Goal: Manage account settings

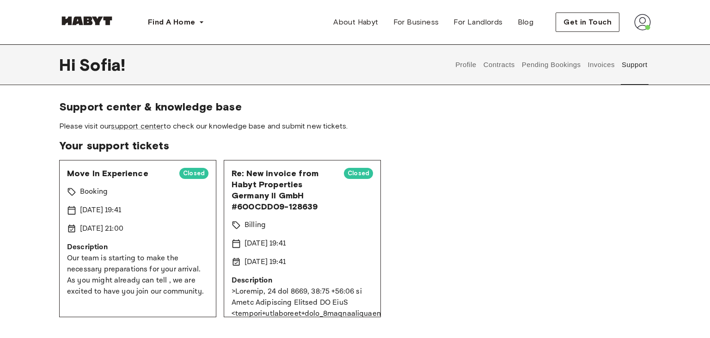
click at [500, 67] on button "Contracts" at bounding box center [499, 64] width 34 height 41
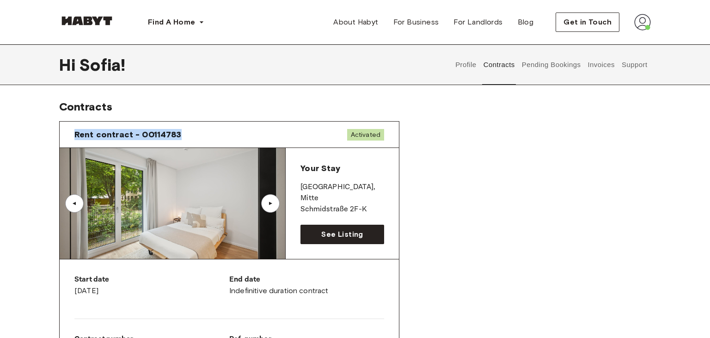
drag, startPoint x: 176, startPoint y: 134, endPoint x: 73, endPoint y: 132, distance: 102.7
click at [73, 132] on div "Rent contract - 00114783 Activated" at bounding box center [229, 135] width 339 height 26
copy span "Rent contract - 00114783"
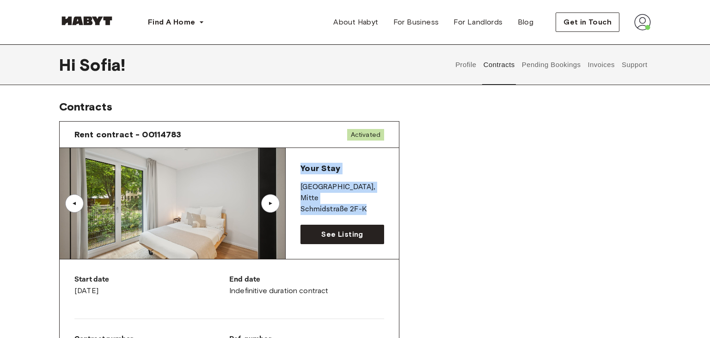
drag, startPoint x: 302, startPoint y: 169, endPoint x: 370, endPoint y: 201, distance: 75.3
click at [370, 201] on div "Your Stay BERLIN , Mitte Schmidstraße 2F-K" at bounding box center [343, 189] width 84 height 52
copy div "Your Stay BERLIN , Mitte Schmidstraße 2F-K"
drag, startPoint x: 75, startPoint y: 278, endPoint x: 136, endPoint y: 288, distance: 61.3
click at [136, 288] on div "Start date August 19th, 2025" at bounding box center [151, 285] width 155 height 22
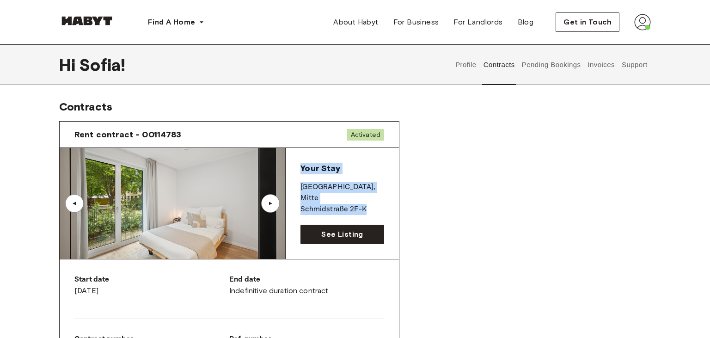
copy div "Start date August 19th, 2025"
click at [598, 66] on button "Invoices" at bounding box center [601, 64] width 29 height 41
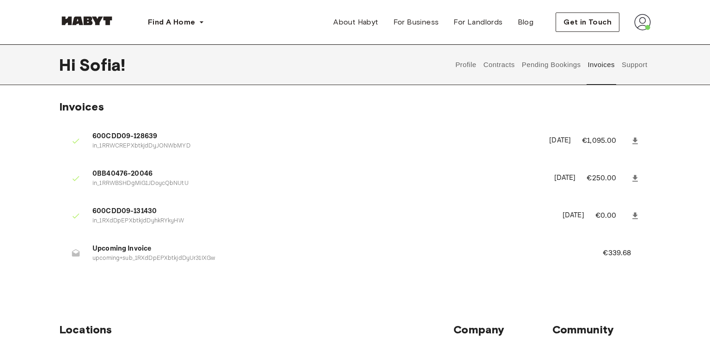
click at [546, 68] on button "Pending Bookings" at bounding box center [551, 64] width 61 height 41
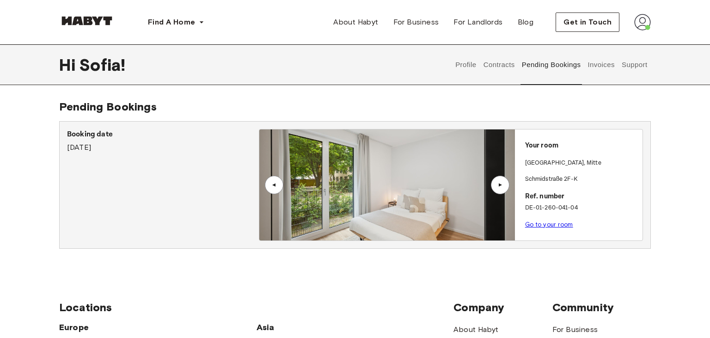
click at [504, 66] on button "Contracts" at bounding box center [499, 64] width 34 height 41
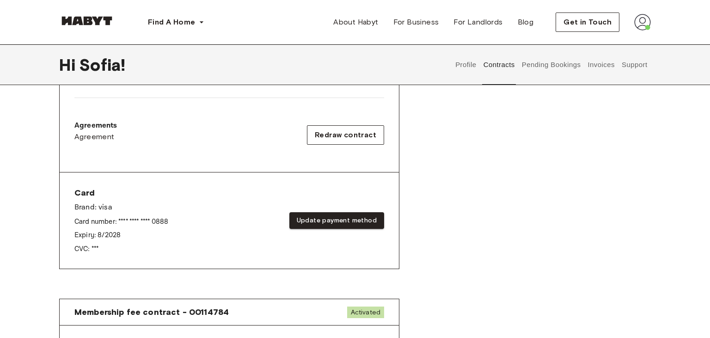
scroll to position [282, 0]
click at [324, 221] on button "Update payment method" at bounding box center [336, 219] width 95 height 17
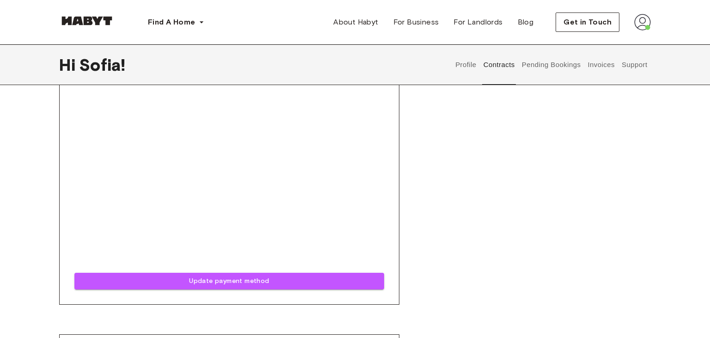
scroll to position [618, 0]
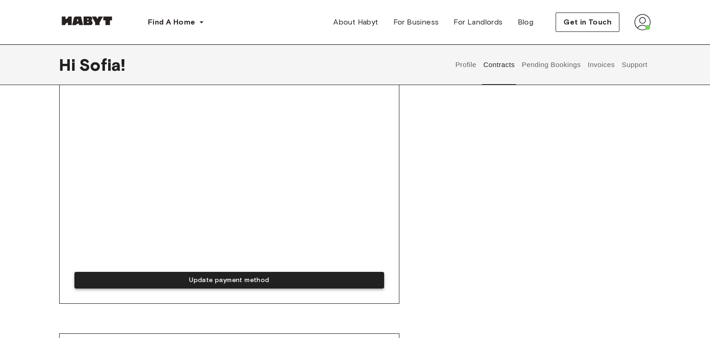
click at [209, 284] on button "Update payment method" at bounding box center [229, 280] width 310 height 17
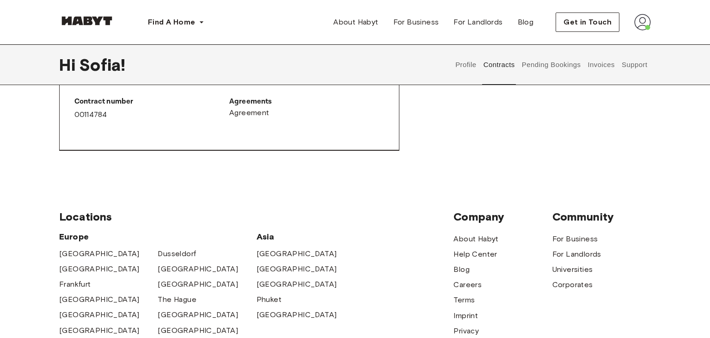
click at [604, 66] on button "Invoices" at bounding box center [601, 64] width 29 height 41
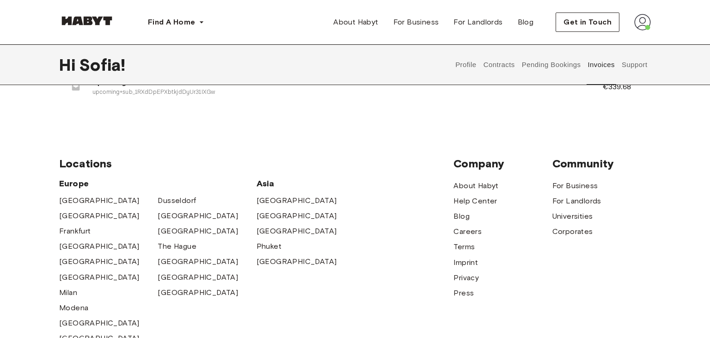
scroll to position [166, 0]
click at [658, 209] on div "Locations [GEOGRAPHIC_DATA] [GEOGRAPHIC_DATA] [GEOGRAPHIC_DATA] [GEOGRAPHIC_DAT…" at bounding box center [355, 273] width 666 height 308
